Goal: Task Accomplishment & Management: Use online tool/utility

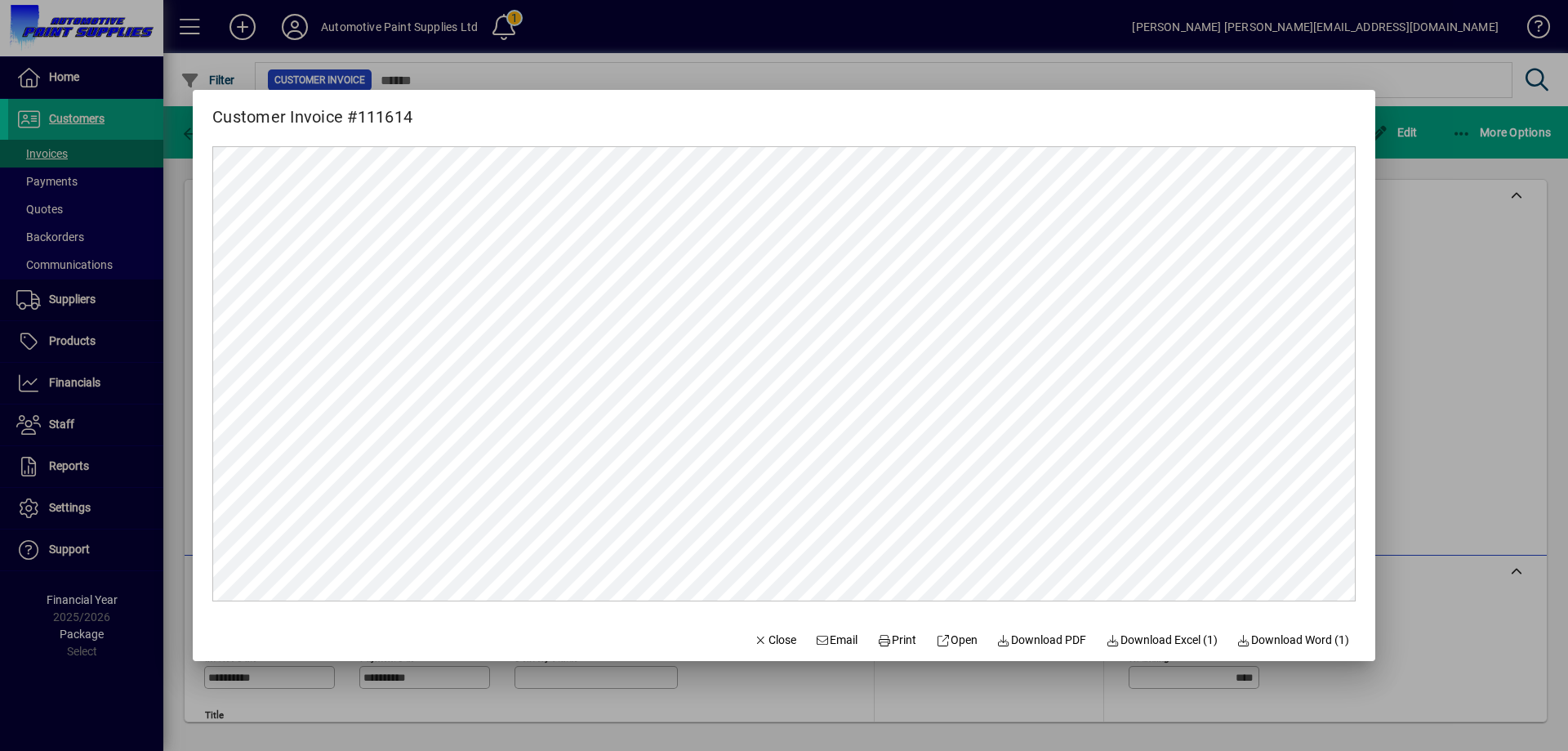
scroll to position [287, 0]
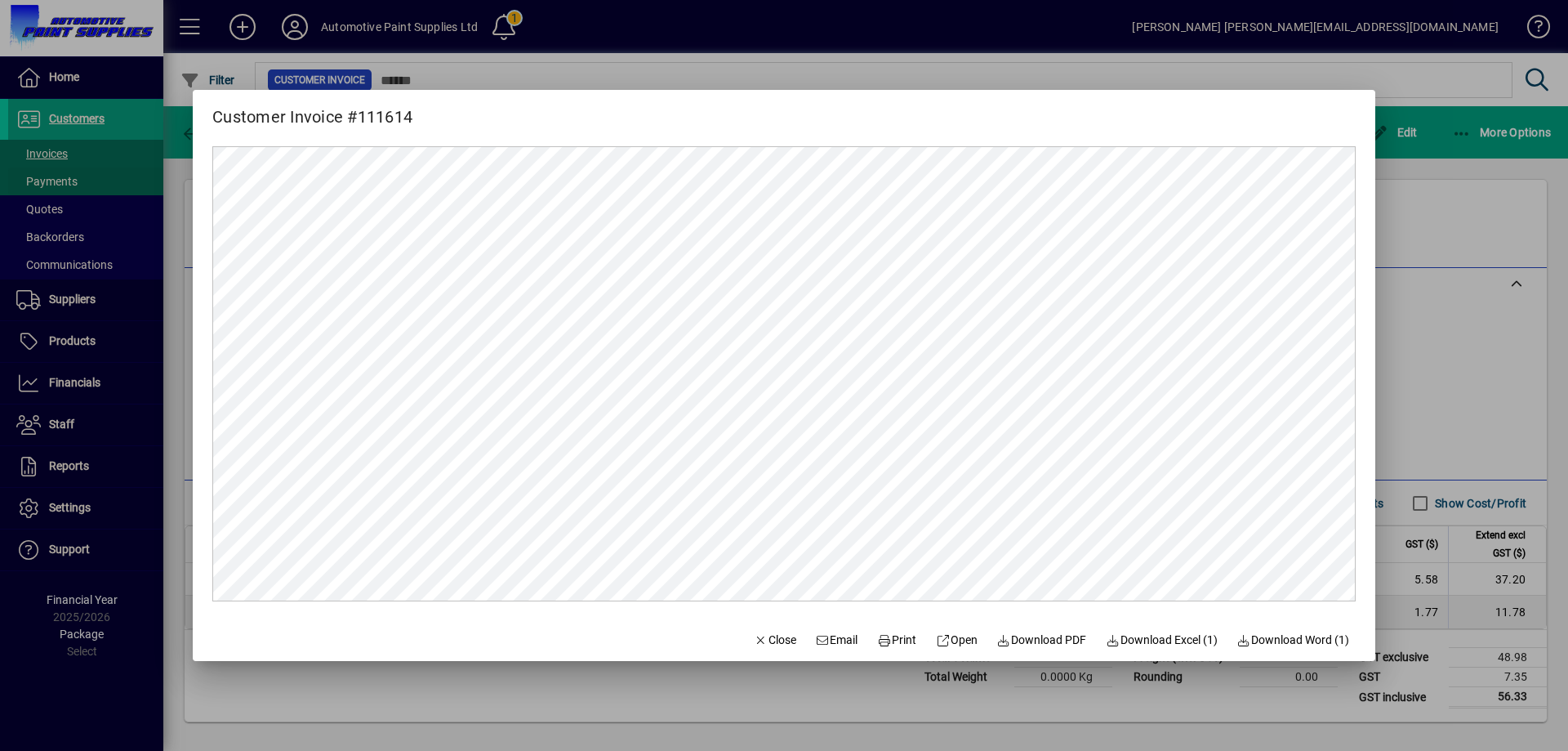
drag, startPoint x: 787, startPoint y: 1, endPoint x: 98, endPoint y: 172, distance: 709.9
click at [98, 181] on div at bounding box center [784, 375] width 1568 height 751
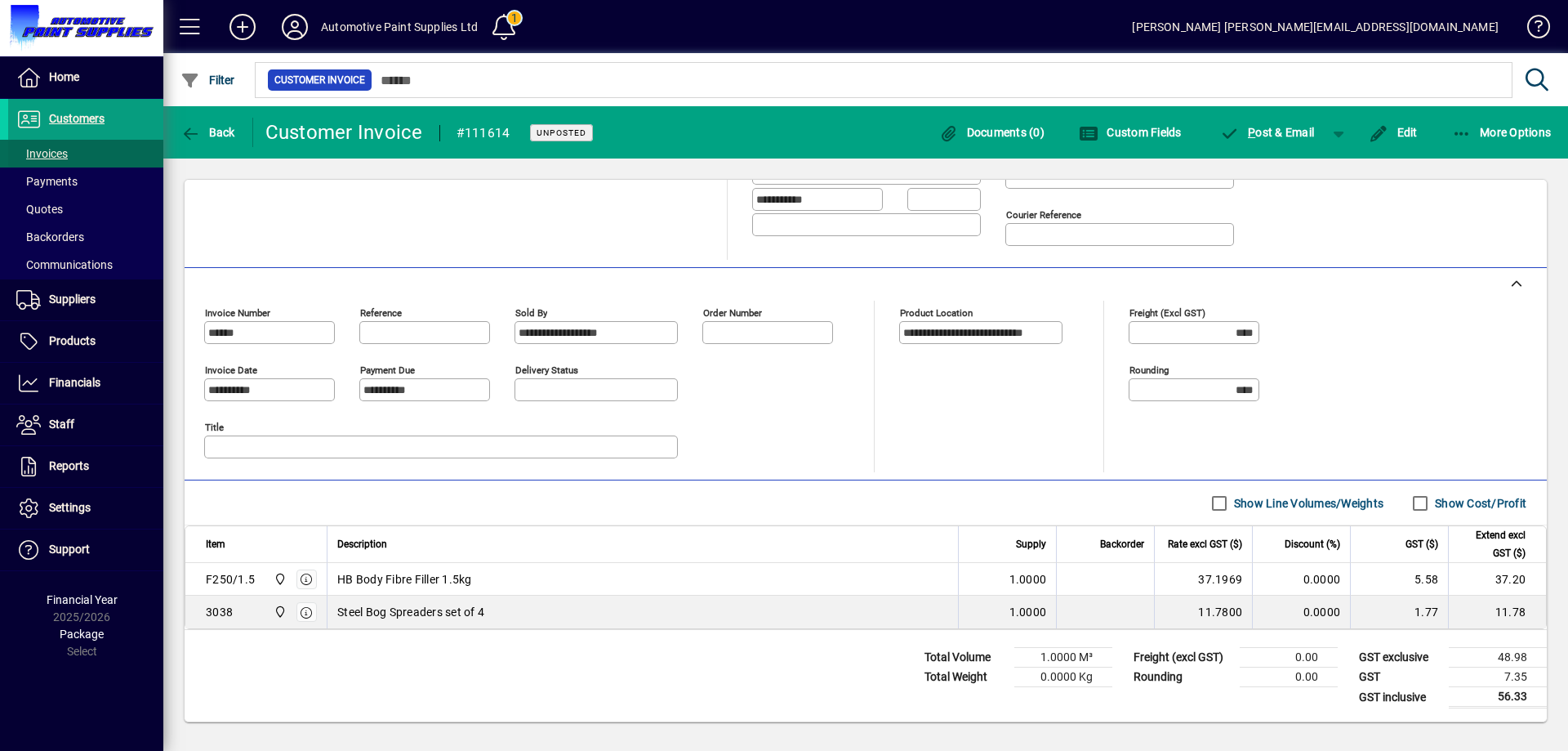
click at [84, 147] on span at bounding box center [86, 153] width 156 height 39
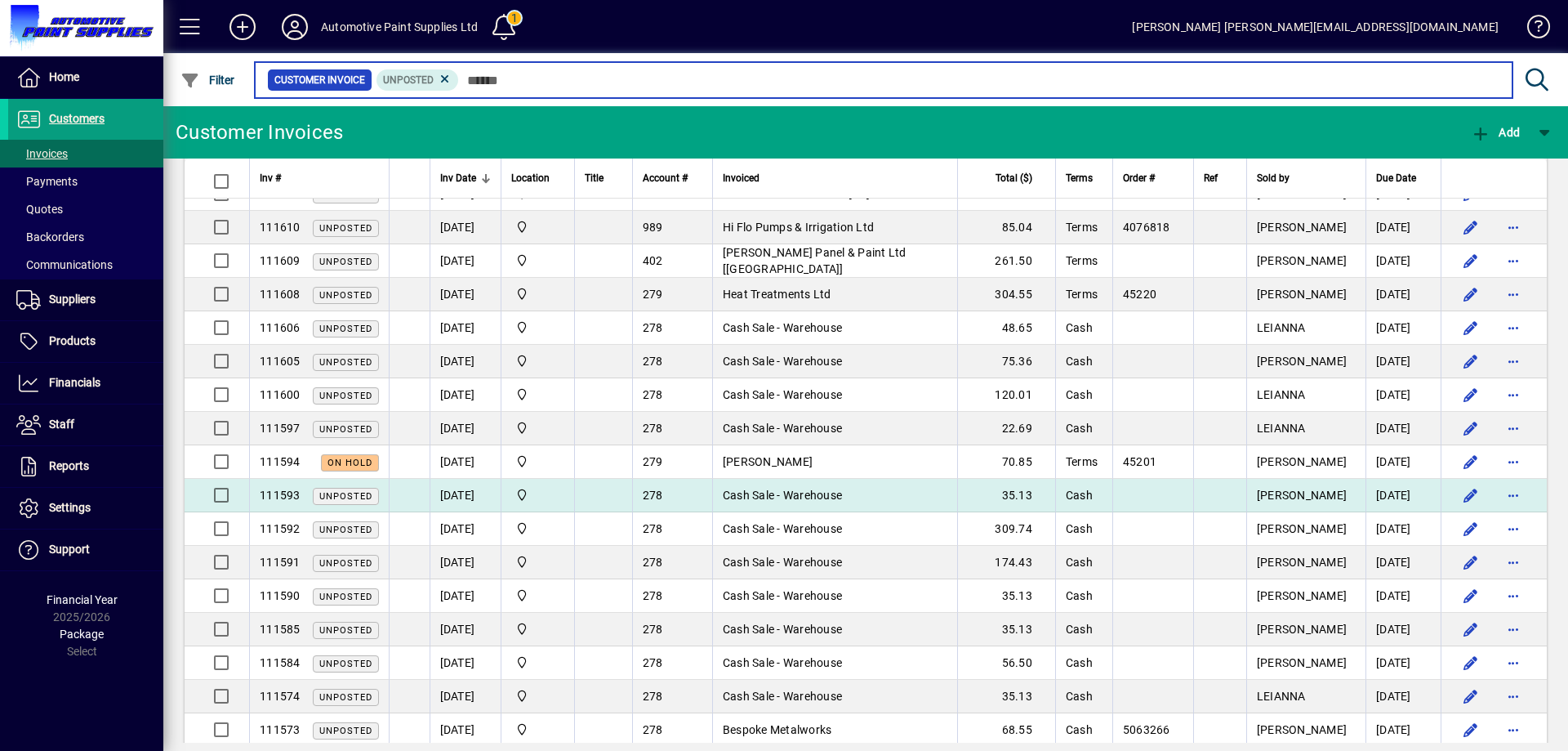
scroll to position [408, 0]
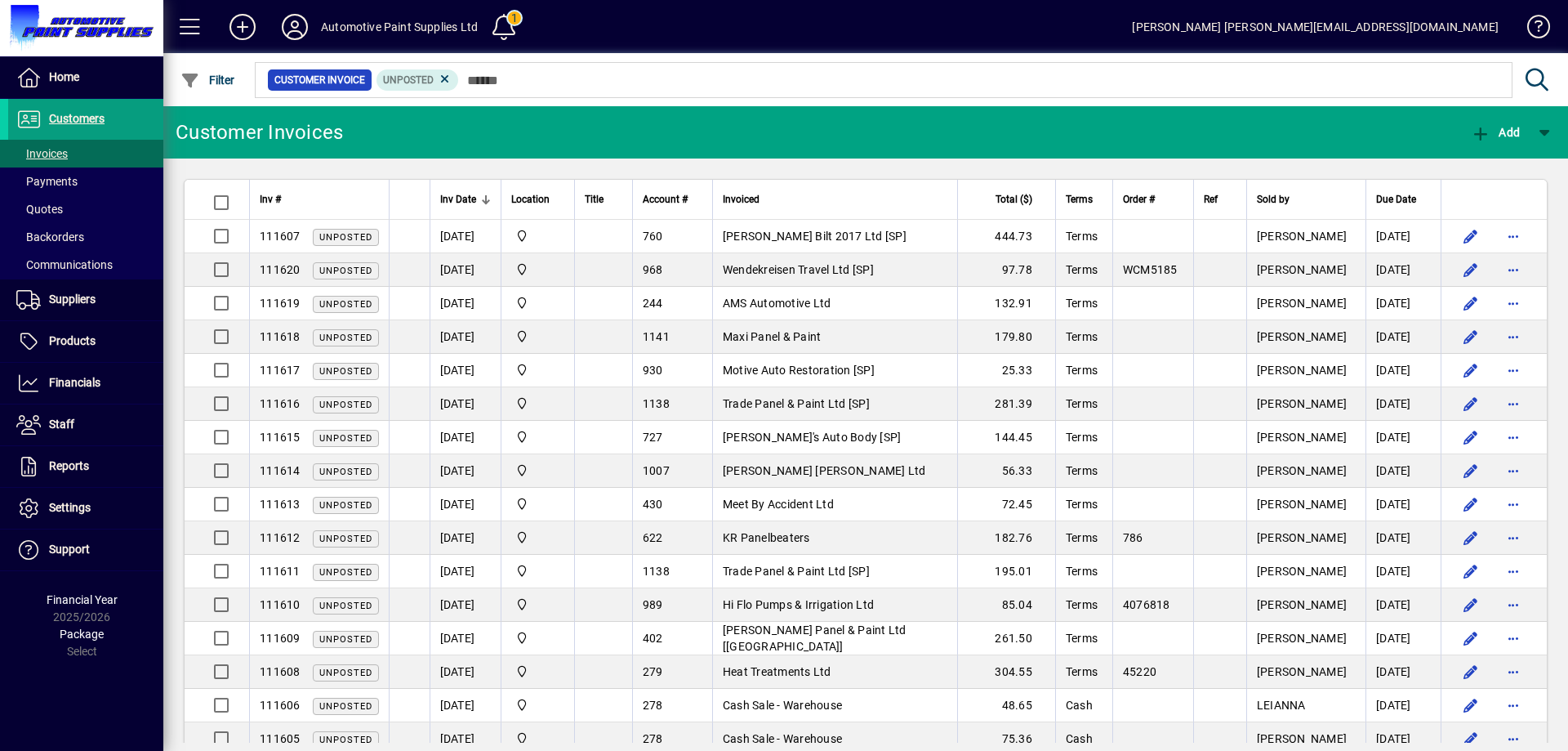
scroll to position [408, 0]
